Goal: Task Accomplishment & Management: Contribute content

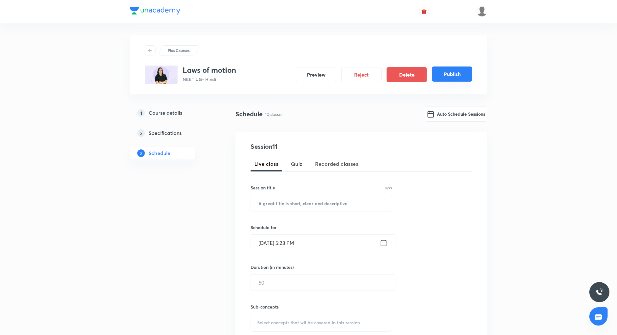
click at [444, 75] on button "Publish" at bounding box center [452, 73] width 40 height 15
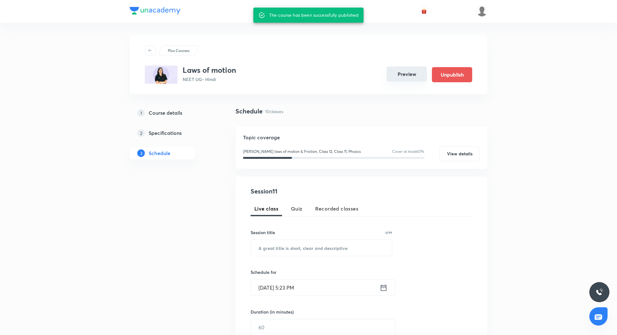
click at [404, 72] on button "Preview" at bounding box center [407, 73] width 40 height 15
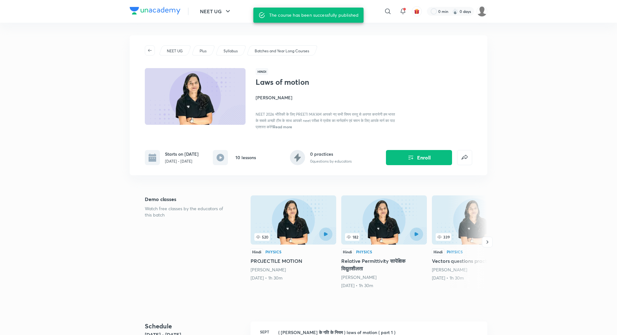
click at [274, 97] on h4 "Preeti Diwakar" at bounding box center [326, 97] width 141 height 7
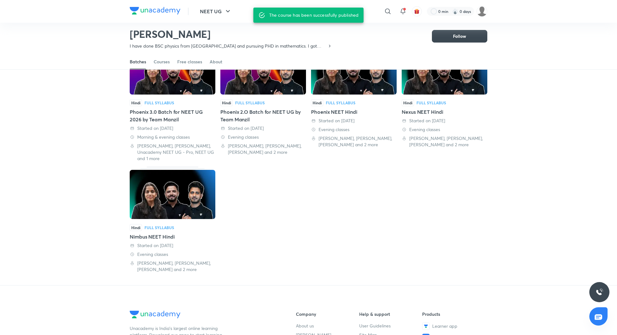
scroll to position [71, 0]
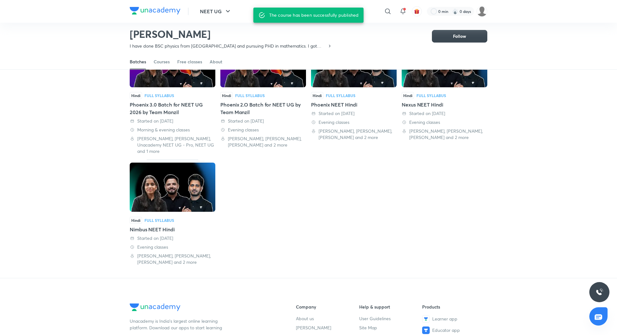
click at [172, 104] on div "Phoenix 3.0 Batch for NEET UG 2026 by Team Manzil" at bounding box center [173, 108] width 86 height 15
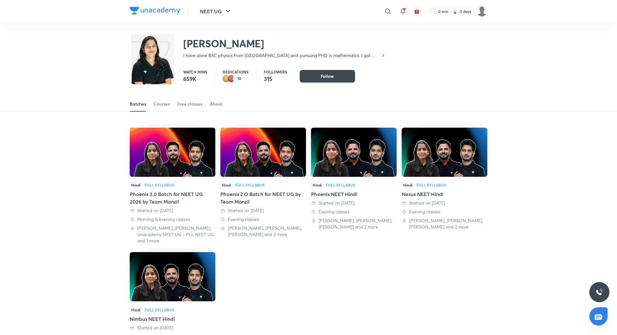
click at [252, 195] on div "Phoenix 2.O Batch for NEET UG by Team Manzil" at bounding box center [264, 197] width 86 height 15
click at [330, 194] on div "Phoenix NEET Hindi" at bounding box center [354, 194] width 86 height 8
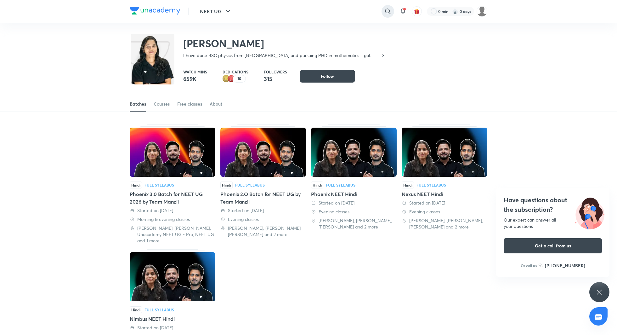
click at [387, 9] on icon at bounding box center [387, 11] width 5 height 5
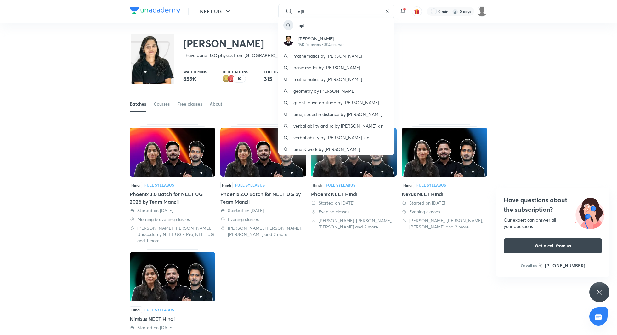
type input "ajit"
click at [480, 13] on div "ajit Ajit Tiwari 15K followers • 304 courses mathematics by ajit babu basic mat…" at bounding box center [308, 167] width 617 height 335
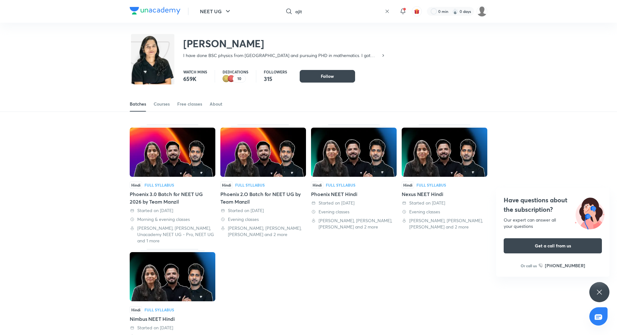
click at [480, 13] on img at bounding box center [482, 11] width 11 height 11
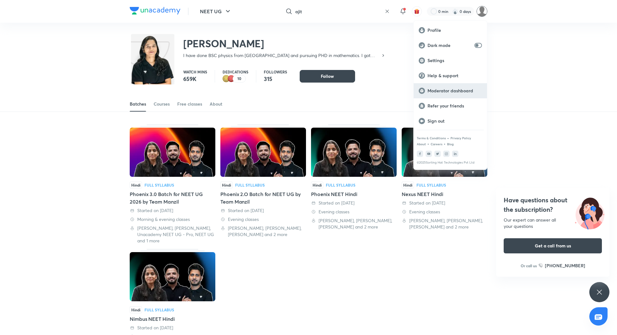
click at [448, 88] on p "Moderator dashboard" at bounding box center [455, 91] width 54 height 6
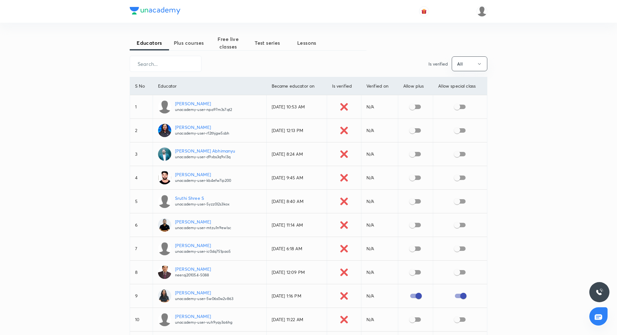
click at [261, 45] on span "Test series" at bounding box center [267, 43] width 39 height 8
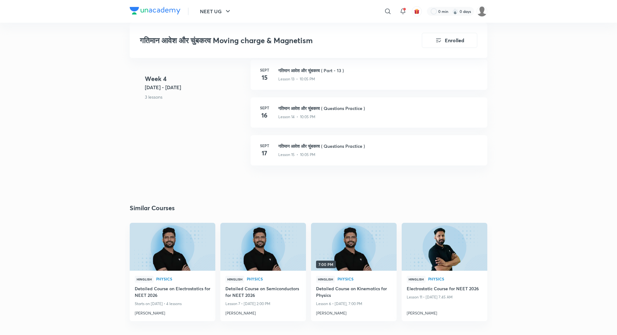
scroll to position [898, 0]
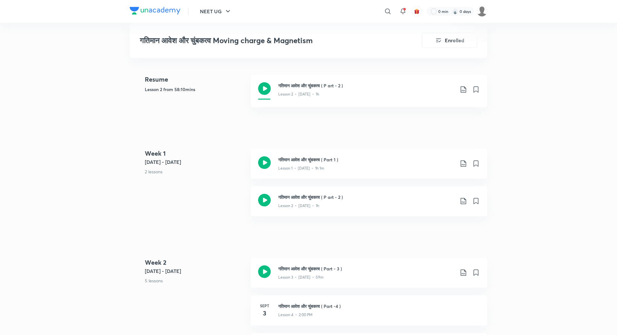
scroll to position [252, 0]
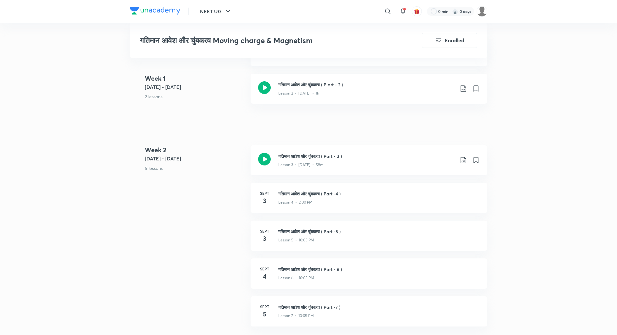
scroll to position [282, 0]
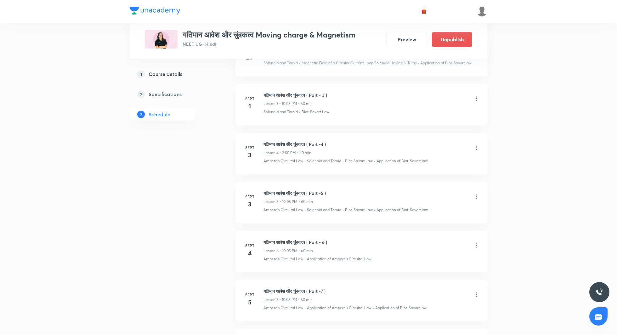
scroll to position [439, 0]
drag, startPoint x: 263, startPoint y: 140, endPoint x: 330, endPoint y: 141, distance: 67.4
click at [330, 141] on div "[DATE] गतिमान आवेश और चुंबकत्व ( Part -4 ) Lesson 4 • 2:00 PM • 60 min Ampere's…" at bounding box center [362, 150] width 236 height 23
copy h6 "गतिमान आवेश और चुंबकत्व ( Part -4 )"
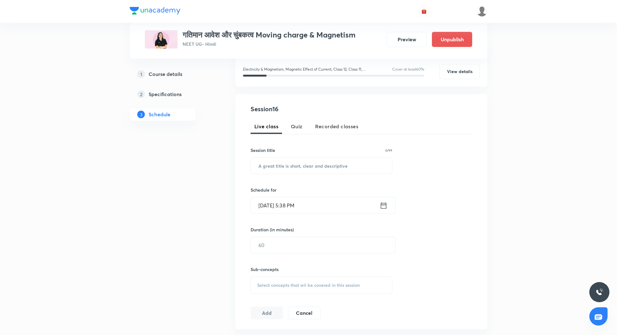
scroll to position [85, 0]
click at [312, 161] on input "text" at bounding box center [321, 163] width 141 height 16
paste input "गतिमान आवेश और चुंबकत्व ( Part -4 )"
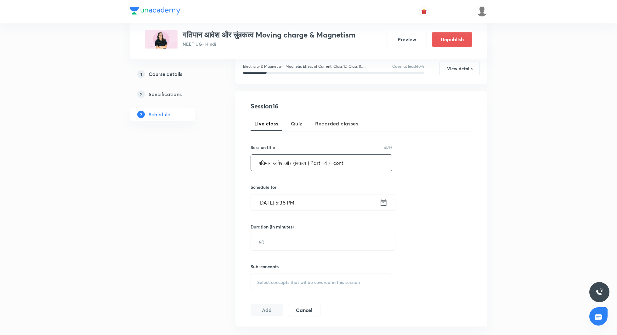
type input "गतिमान आवेश और चुंबकत्व ( Part -4 ) -cont"
click at [385, 201] on icon at bounding box center [384, 202] width 8 height 9
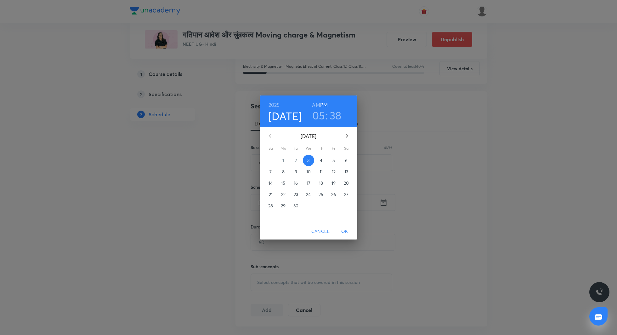
click at [320, 161] on p "4" at bounding box center [321, 160] width 3 height 6
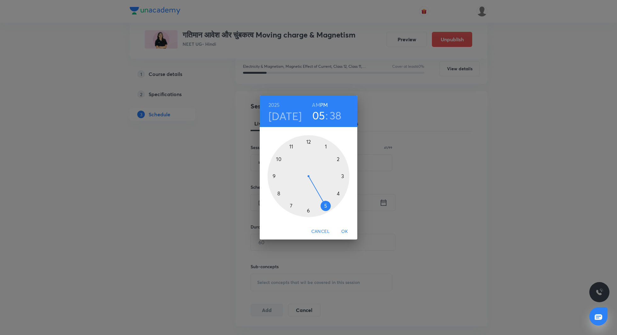
click at [319, 112] on h3 "05" at bounding box center [318, 115] width 13 height 13
click at [278, 195] on div at bounding box center [309, 176] width 82 height 82
click at [308, 141] on div at bounding box center [309, 176] width 82 height 82
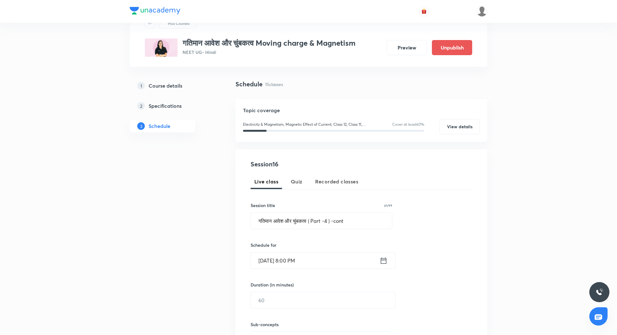
scroll to position [39, 0]
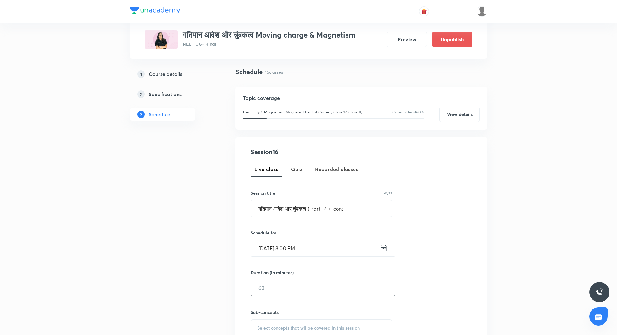
click at [290, 291] on input "text" at bounding box center [323, 288] width 144 height 16
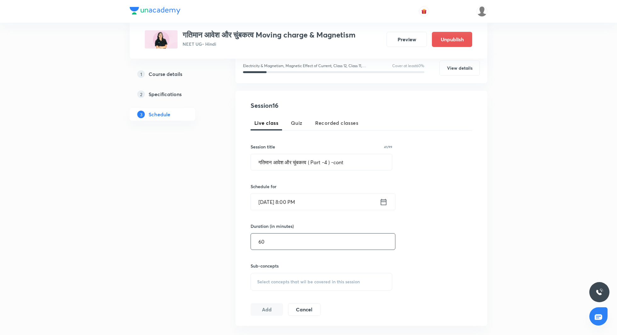
scroll to position [100, 0]
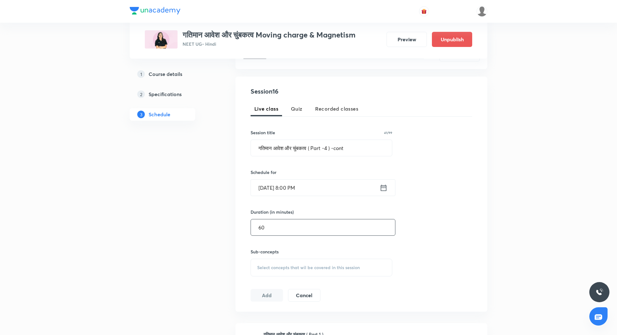
type input "60"
click at [272, 292] on button "Add" at bounding box center [267, 295] width 32 height 13
click at [275, 270] on div "Select concepts that wil be covered in this session" at bounding box center [322, 268] width 142 height 18
click at [285, 311] on div "Electric Charge" at bounding box center [321, 317] width 141 height 14
checkbox input "true"
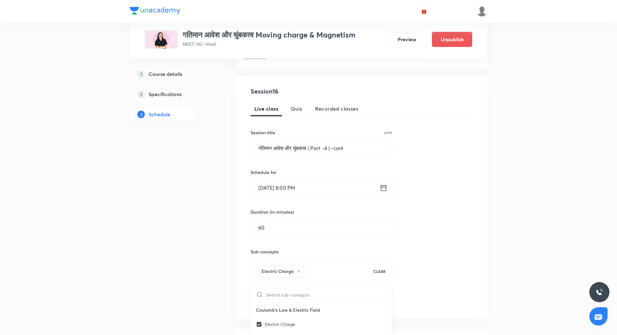
click at [422, 248] on div "Session 16 Live class Quiz Recorded classes Session title 41/99 गतिमान आवेश और …" at bounding box center [362, 198] width 222 height 222
click at [274, 299] on button "Add" at bounding box center [267, 301] width 32 height 13
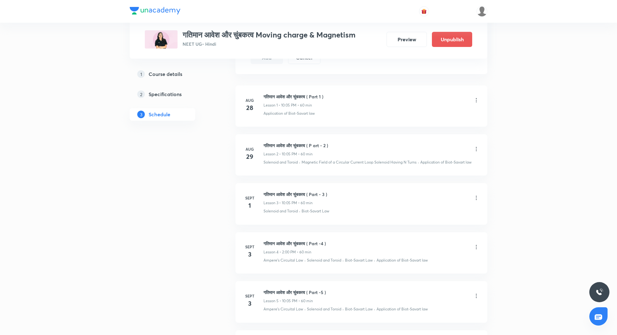
scroll to position [375, 0]
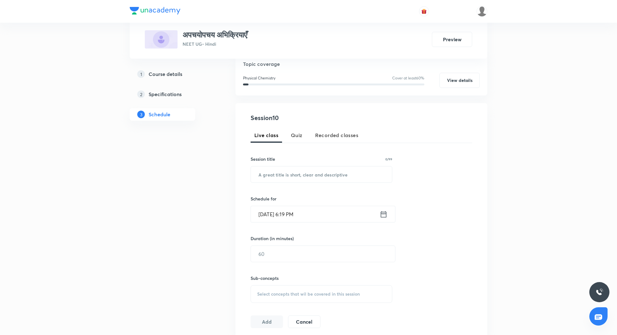
scroll to position [74, 0]
click at [354, 173] on input "text" at bounding box center [321, 174] width 141 height 16
paste input "अपचयोपचय अभिक्रियाएँ L - 10"
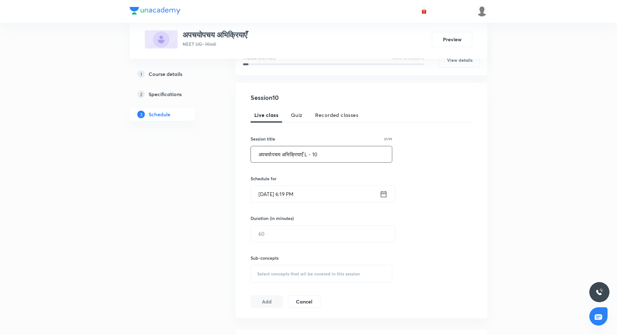
scroll to position [106, 0]
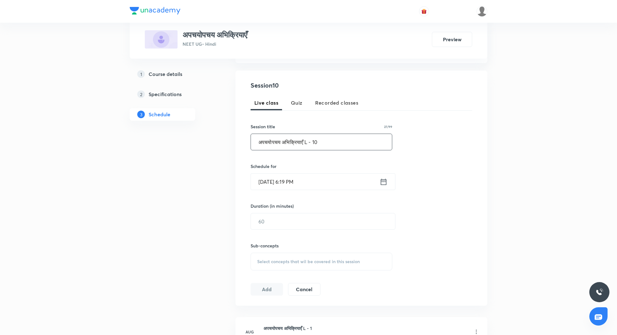
type input "अपचयोपचय अभिक्रियाएँ L - 10"
click at [384, 181] on icon at bounding box center [384, 181] width 8 height 9
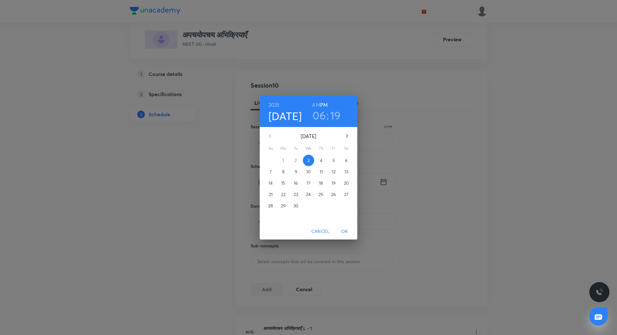
click at [324, 163] on span "4" at bounding box center [321, 160] width 11 height 6
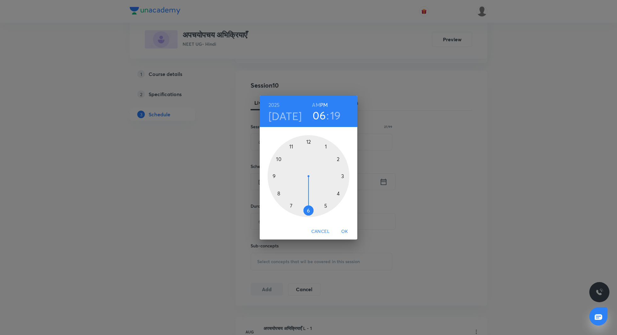
click at [324, 230] on span "Cancel" at bounding box center [321, 231] width 18 height 8
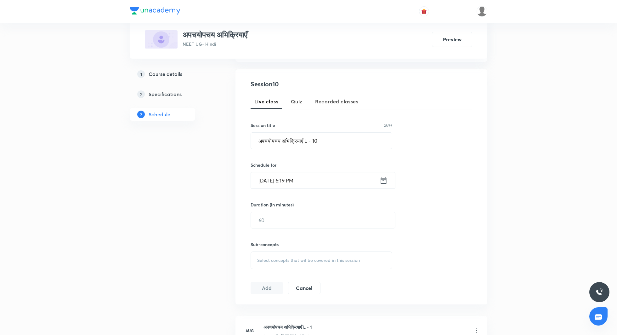
scroll to position [115, 0]
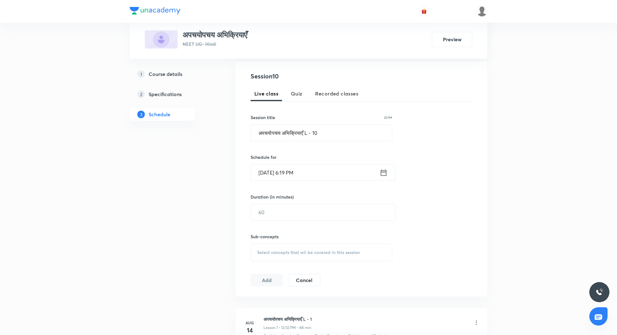
click at [386, 172] on icon at bounding box center [384, 172] width 6 height 6
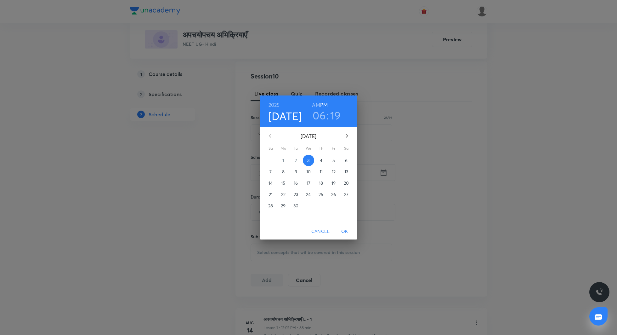
click at [321, 159] on p "4" at bounding box center [321, 160] width 3 height 6
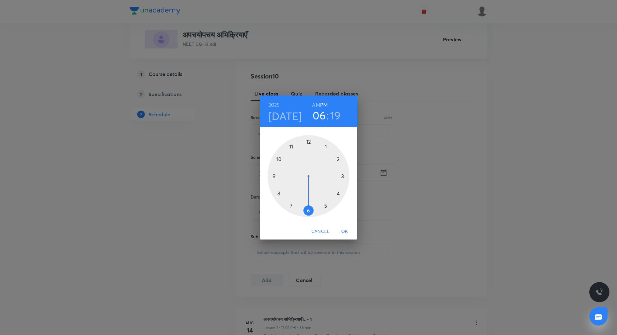
click at [320, 117] on h3 "06" at bounding box center [319, 115] width 13 height 13
click at [308, 141] on div at bounding box center [309, 176] width 82 height 82
click at [310, 143] on div at bounding box center [309, 176] width 82 height 82
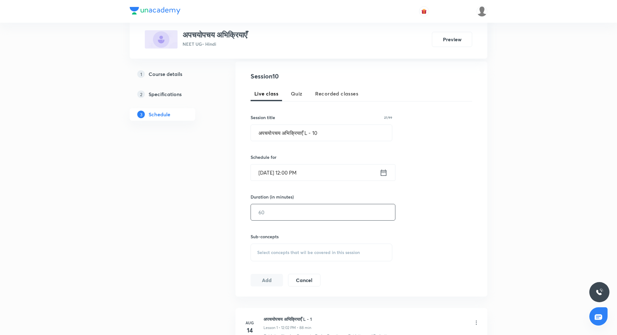
click at [289, 215] on input "text" at bounding box center [323, 212] width 144 height 16
type input "100"
click at [279, 250] on span "Select concepts that wil be covered in this session" at bounding box center [308, 252] width 103 height 5
click at [289, 312] on p "Mole – Basic Introduction" at bounding box center [290, 315] width 51 height 7
click at [288, 316] on div "Mole – Basic Introduction" at bounding box center [321, 323] width 141 height 14
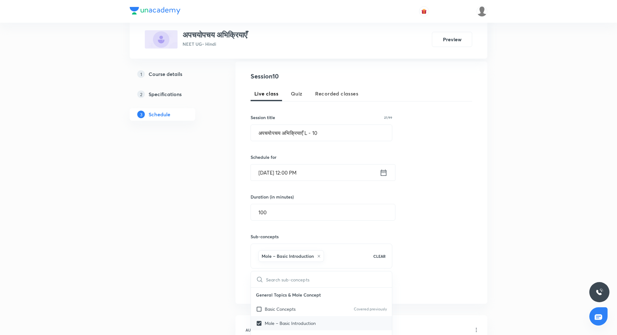
checkbox input "false"
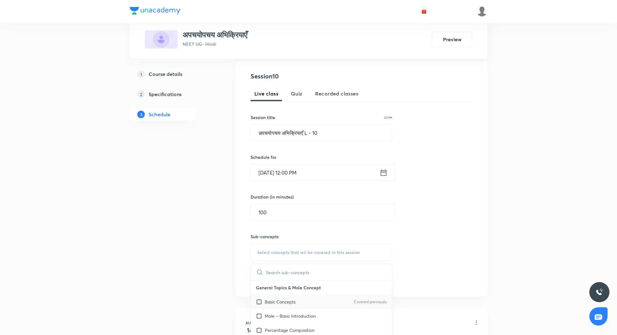
click at [289, 300] on p "Basic Concepts" at bounding box center [280, 301] width 31 height 7
checkbox input "true"
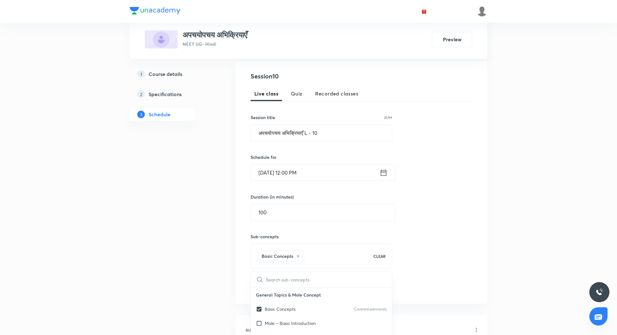
scroll to position [1, 0]
click at [462, 242] on div "Session 10 Live class Quiz Recorded classes Session title 27/99 अपचयोपचय अभिक्र…" at bounding box center [362, 183] width 222 height 222
click at [276, 290] on button "Add" at bounding box center [267, 286] width 32 height 13
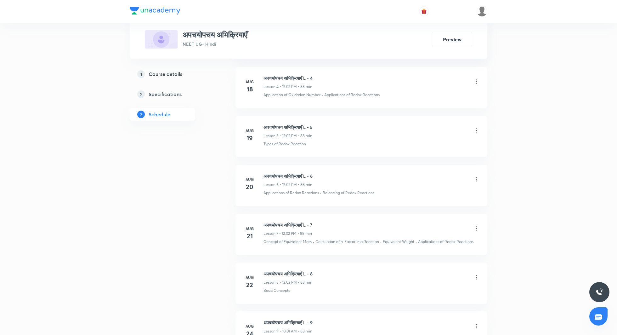
scroll to position [590, 0]
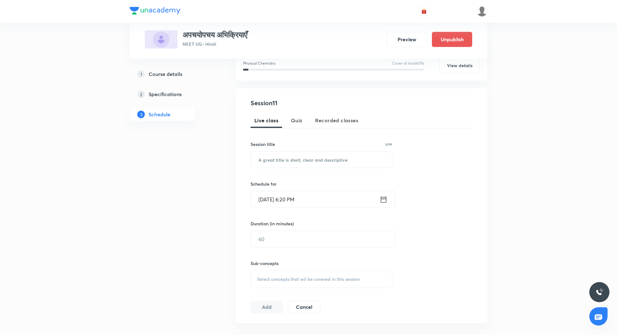
scroll to position [93, 0]
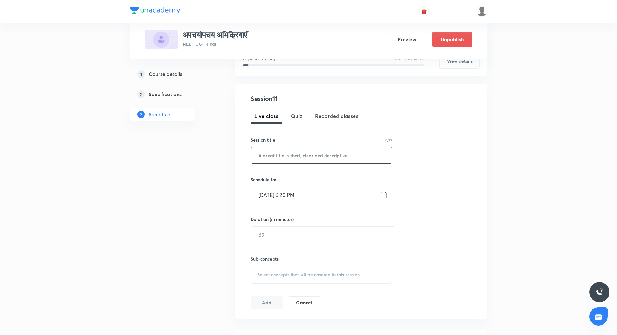
click at [312, 157] on input "text" at bounding box center [321, 155] width 141 height 16
paste input "अपचयोपचय अभिक्रियाएँ L - 11"
type input "अपचयोपचय अभिक्रियाएँ L - 11"
click at [385, 195] on icon at bounding box center [384, 195] width 8 height 9
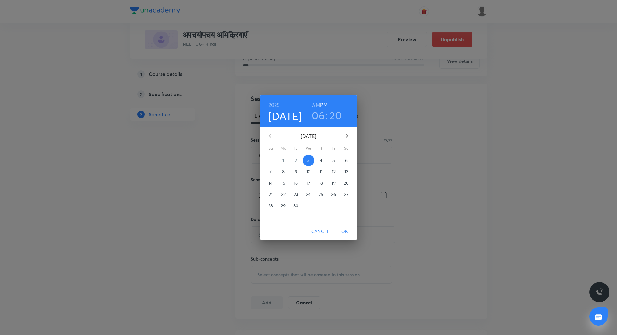
click at [348, 161] on span "6" at bounding box center [346, 160] width 11 height 6
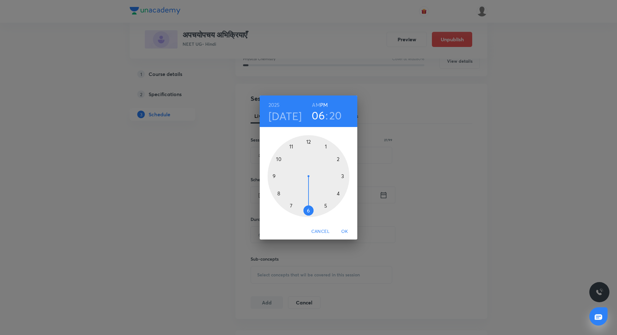
click at [321, 114] on h3 "06" at bounding box center [318, 115] width 13 height 13
click at [309, 141] on div at bounding box center [309, 176] width 82 height 82
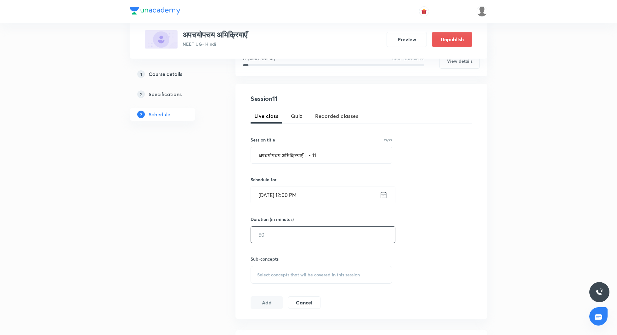
click at [299, 235] on input "text" at bounding box center [323, 234] width 144 height 16
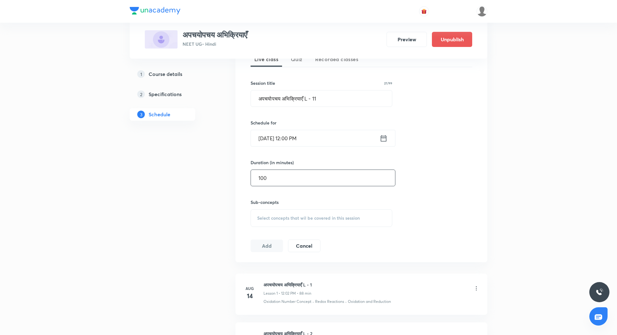
scroll to position [157, 0]
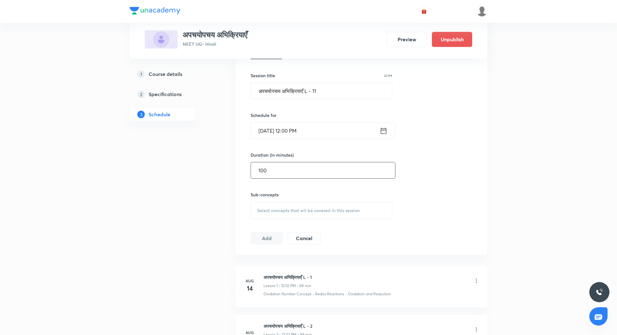
type input "100"
click at [287, 212] on span "Select concepts that wil be covered in this session" at bounding box center [308, 210] width 103 height 5
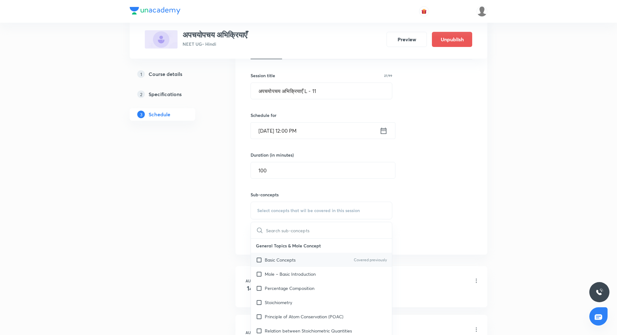
click at [288, 261] on p "Basic Concepts" at bounding box center [280, 259] width 31 height 7
checkbox input "true"
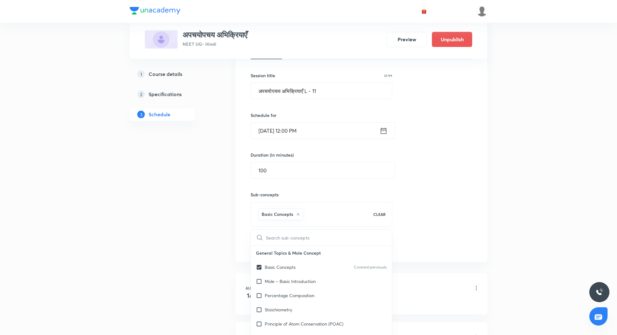
click at [460, 156] on div "Session 11 Live class Quiz Recorded classes Session title 27/99 अपचयोपचय अभिक्र…" at bounding box center [362, 141] width 222 height 222
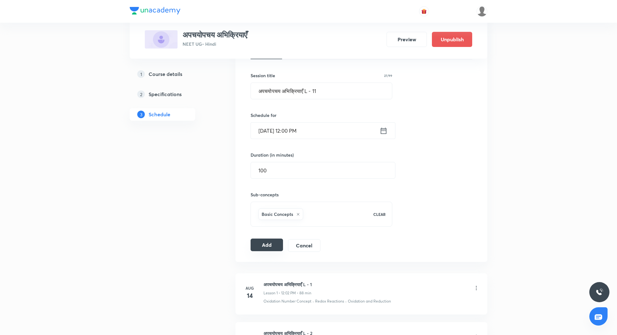
click at [275, 241] on button "Add" at bounding box center [267, 244] width 32 height 13
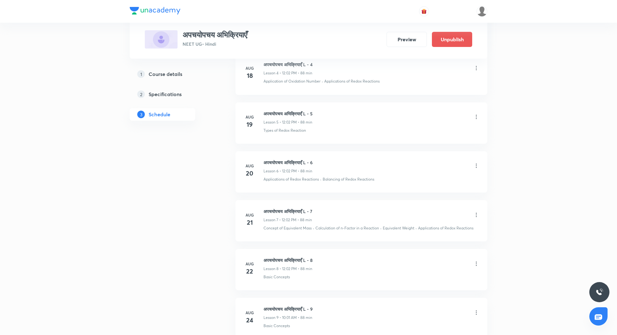
scroll to position [638, 0]
